Goal: Download file/media

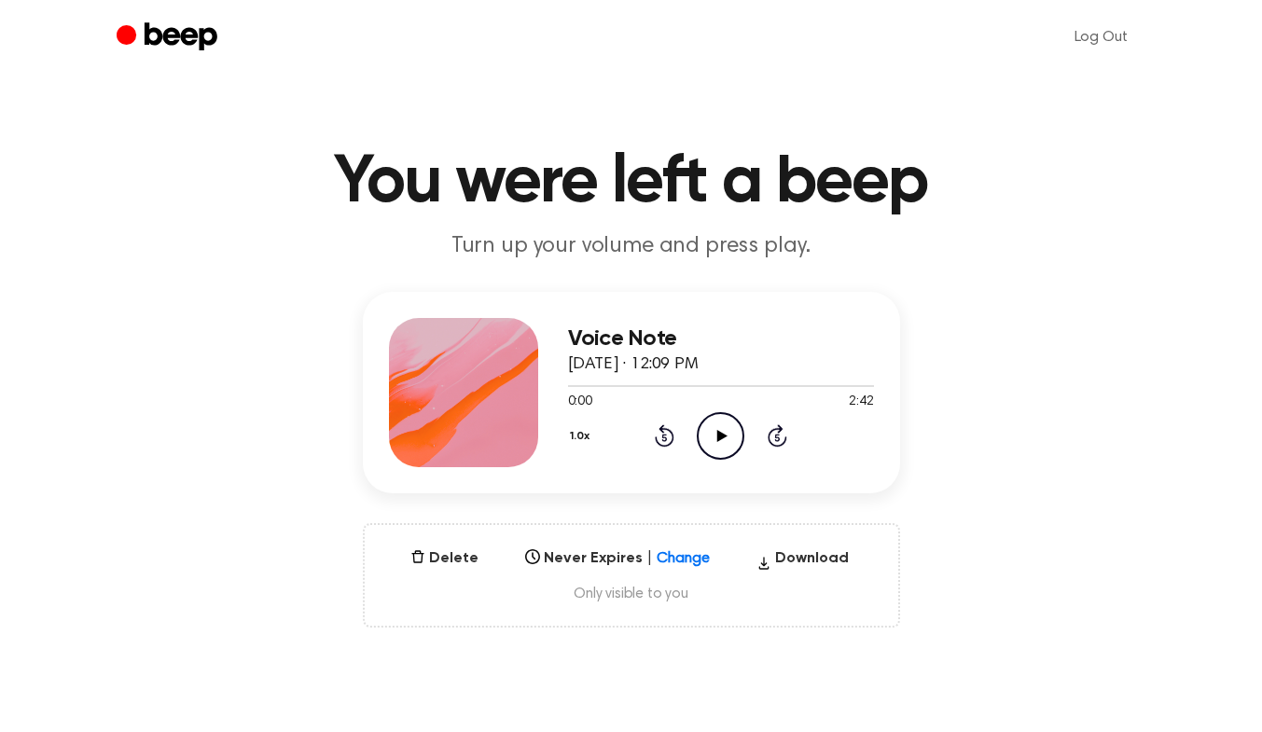
click at [714, 435] on icon "Play Audio" at bounding box center [721, 436] width 48 height 48
click at [719, 430] on icon at bounding box center [720, 436] width 8 height 12
click at [781, 555] on button "Download" at bounding box center [802, 563] width 107 height 30
click at [721, 432] on icon at bounding box center [722, 436] width 10 height 12
click at [722, 422] on icon "Pause Audio" at bounding box center [721, 436] width 48 height 48
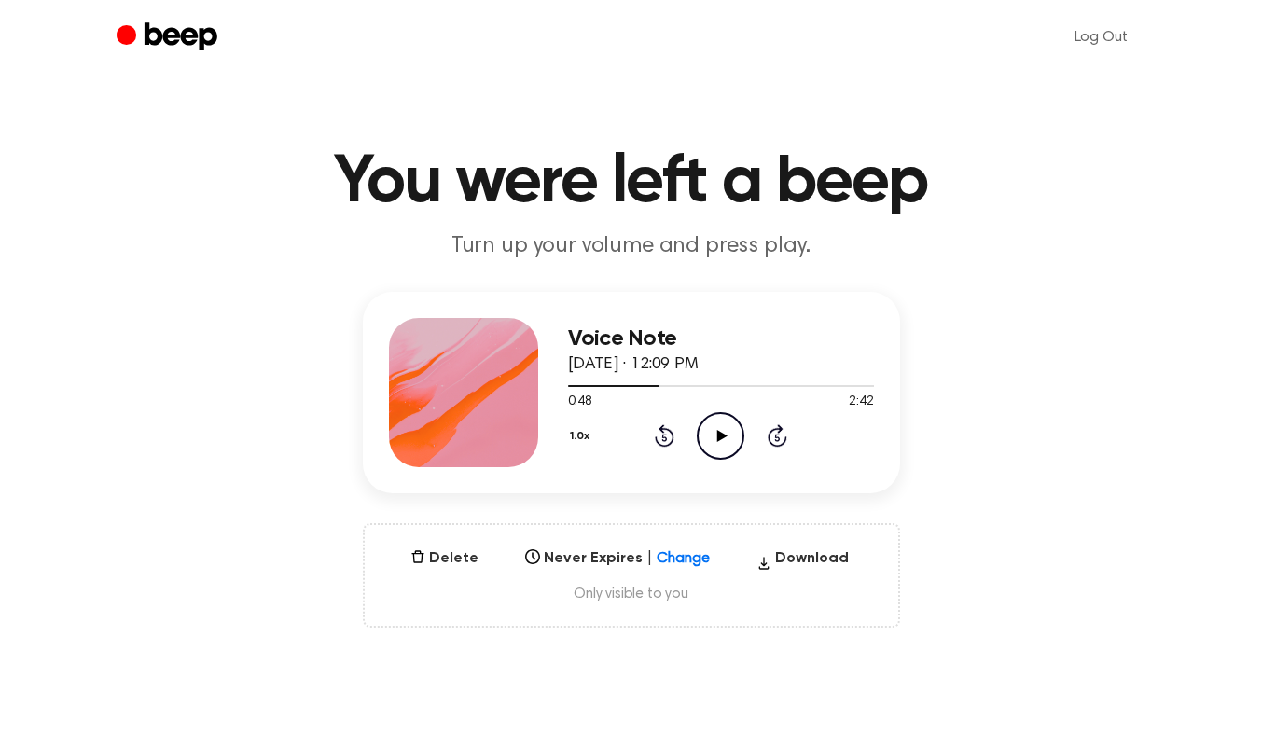
click at [720, 432] on icon at bounding box center [722, 436] width 10 height 12
click at [720, 432] on icon "Pause Audio" at bounding box center [721, 436] width 48 height 48
click at [715, 438] on icon "Play Audio" at bounding box center [721, 436] width 48 height 48
click at [715, 438] on icon "Pause Audio" at bounding box center [721, 436] width 48 height 48
click at [715, 445] on icon "Play Audio" at bounding box center [721, 436] width 48 height 48
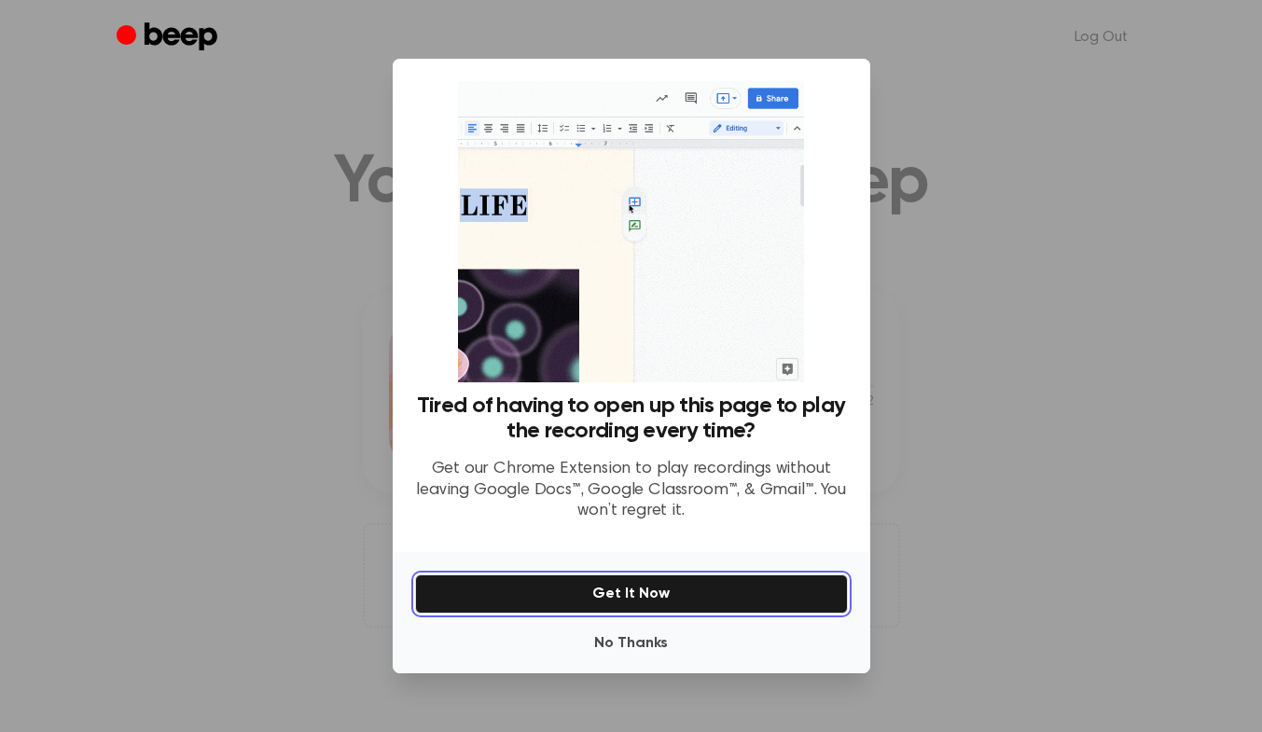
click at [688, 600] on button "Get It Now" at bounding box center [631, 594] width 433 height 39
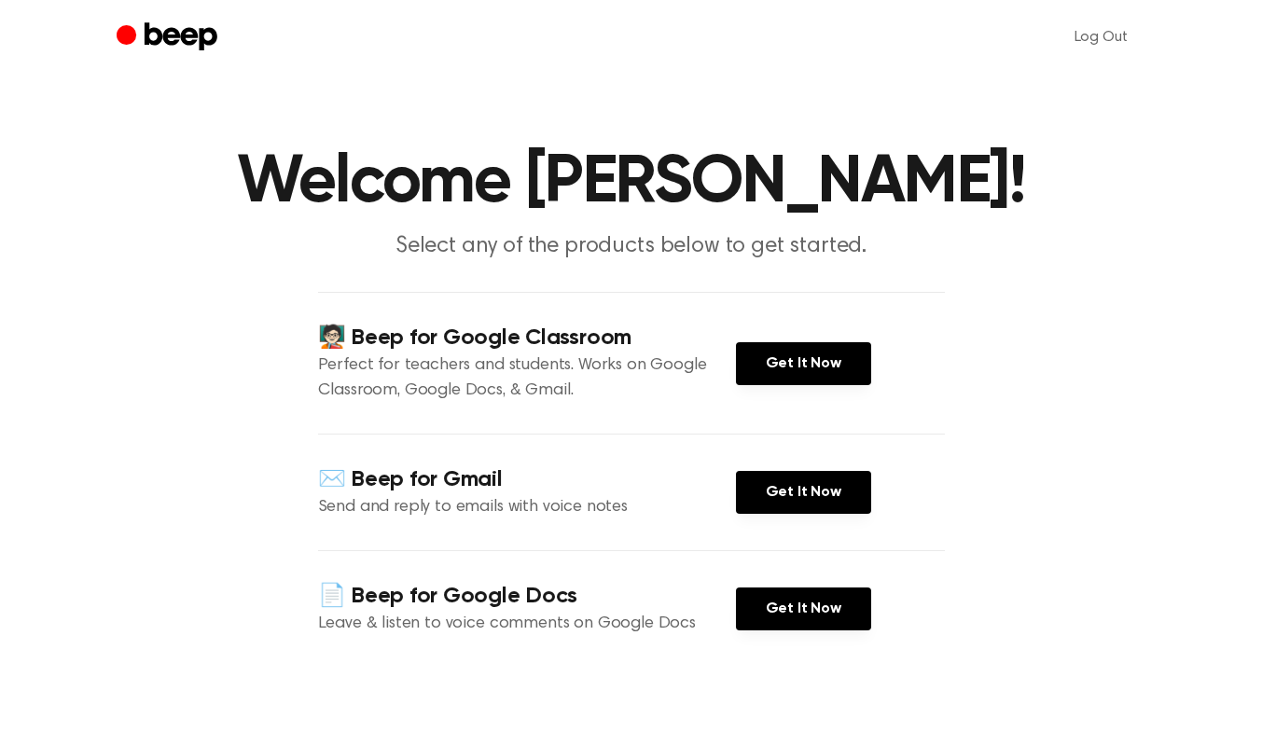
click at [205, 33] on icon "Beep" at bounding box center [169, 38] width 105 height 36
